Goal: Task Accomplishment & Management: Manage account settings

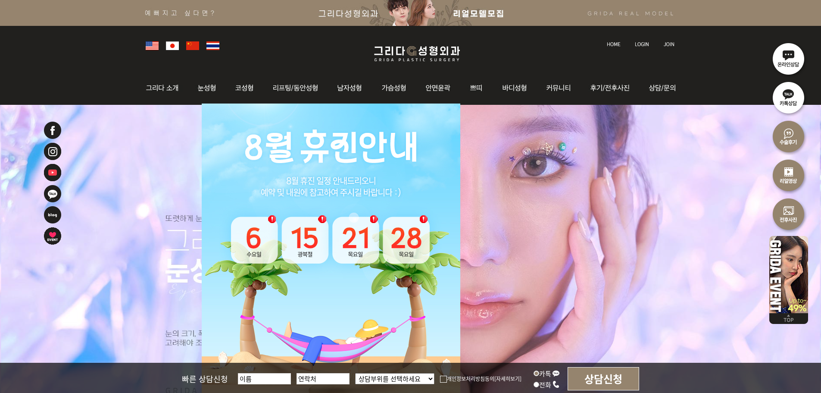
click at [642, 43] on img at bounding box center [642, 44] width 14 height 5
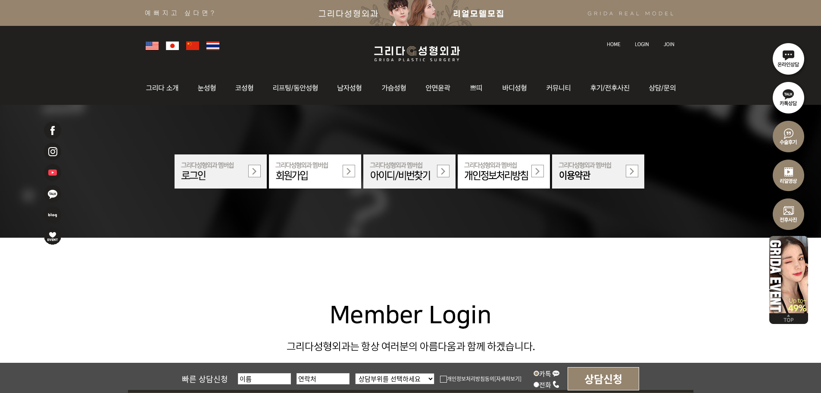
scroll to position [259, 0]
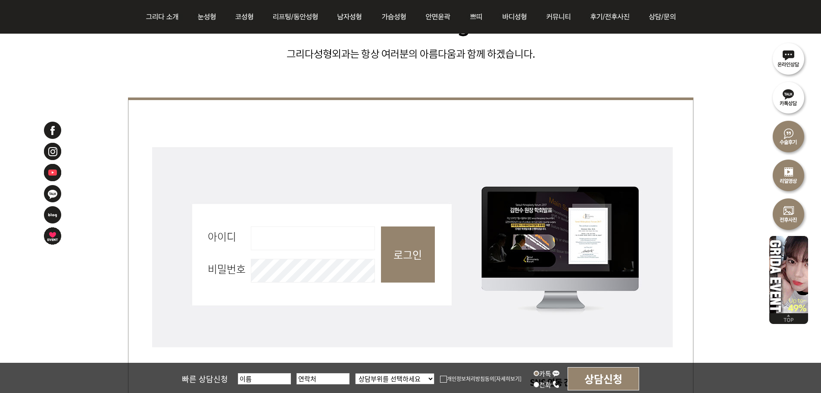
click at [330, 224] on fieldset "회원로그인 아이디 필수 비밀번호 필수 로그인" at bounding box center [411, 258] width 566 height 228
click at [328, 247] on input "아이디 필수" at bounding box center [313, 238] width 124 height 24
type input "admin"
click at [405, 258] on input "로그인" at bounding box center [408, 254] width 54 height 56
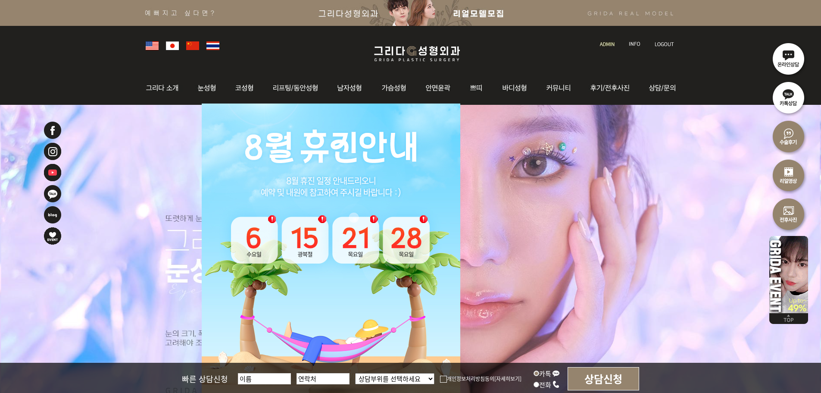
click at [601, 45] on img at bounding box center [607, 44] width 15 height 5
